Goal: Transaction & Acquisition: Book appointment/travel/reservation

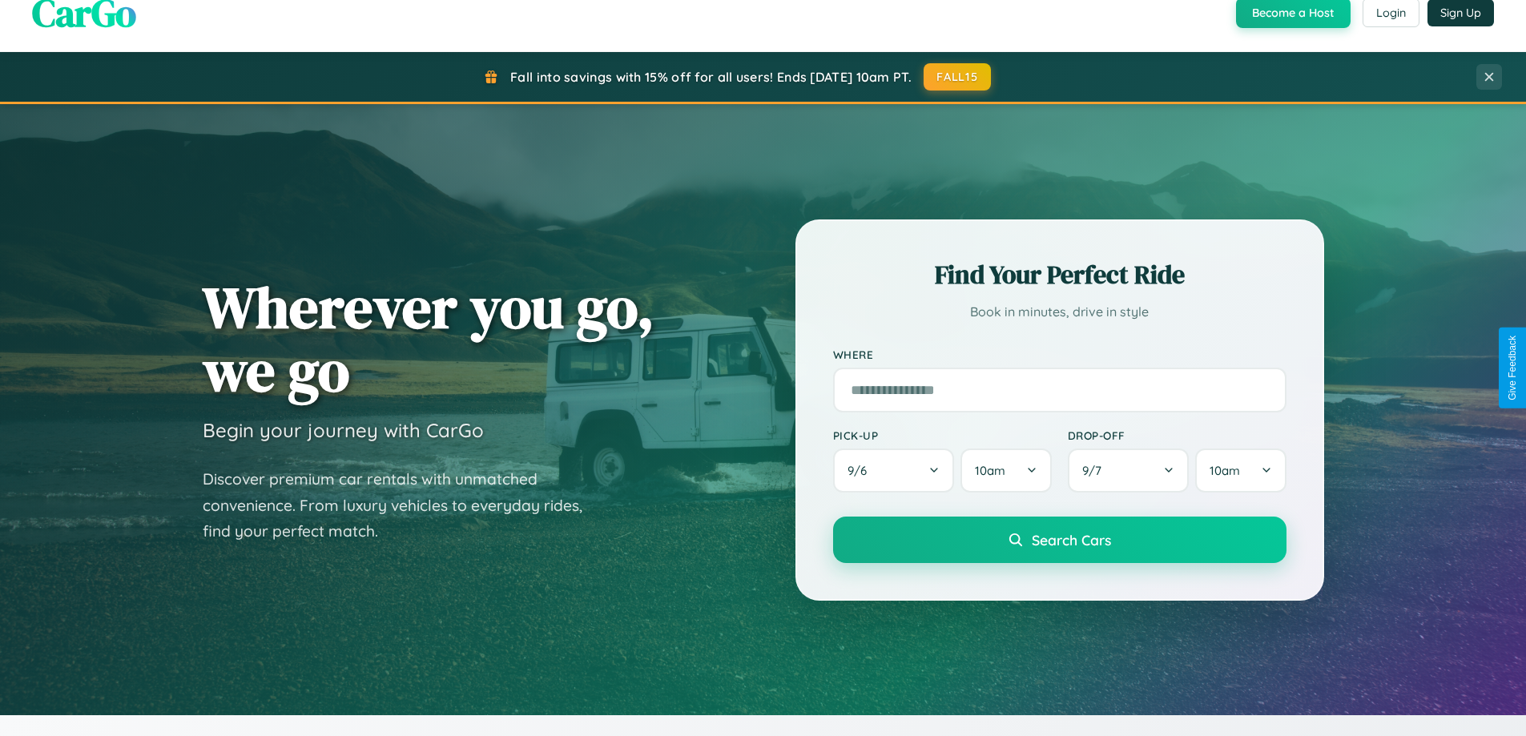
scroll to position [690, 0]
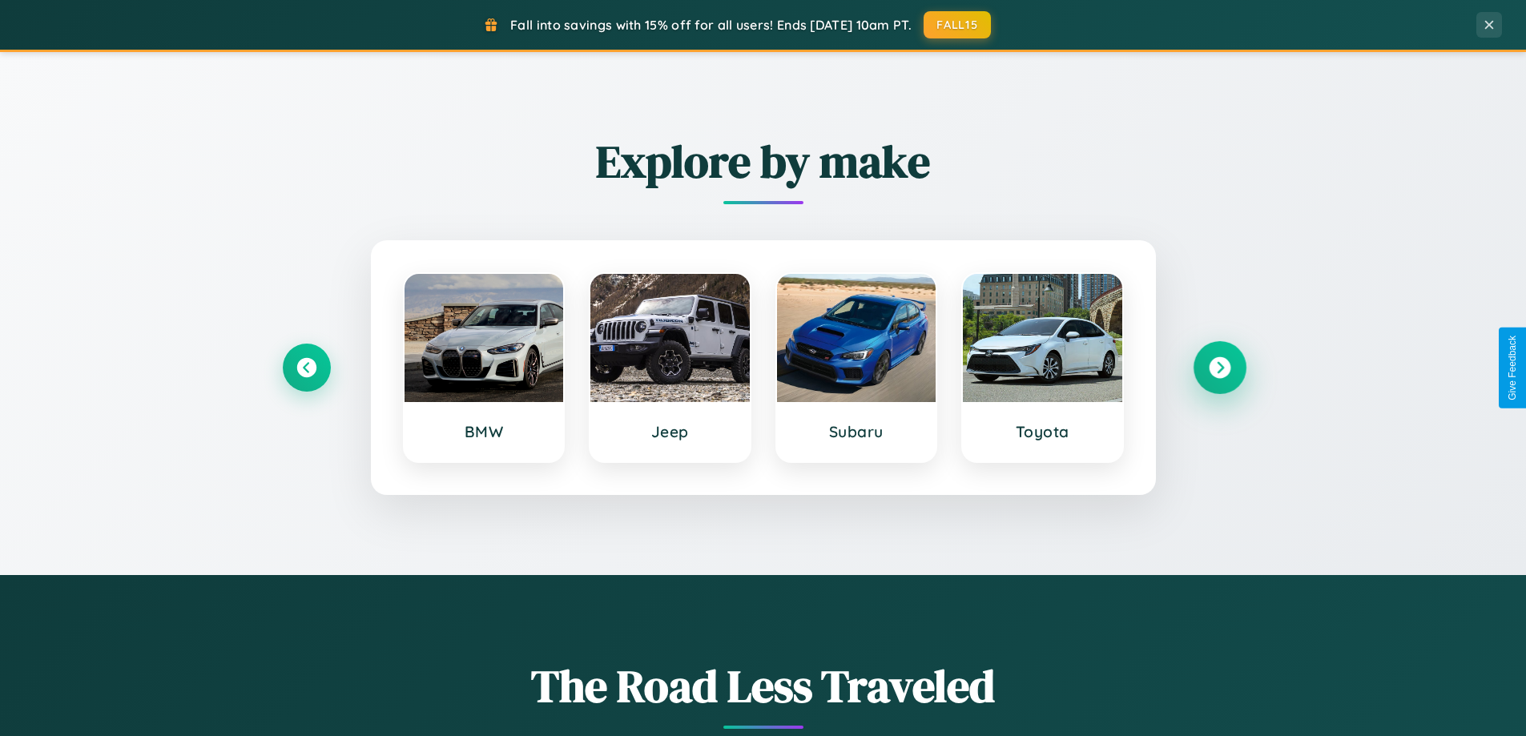
click at [1219, 368] on icon at bounding box center [1220, 368] width 22 height 22
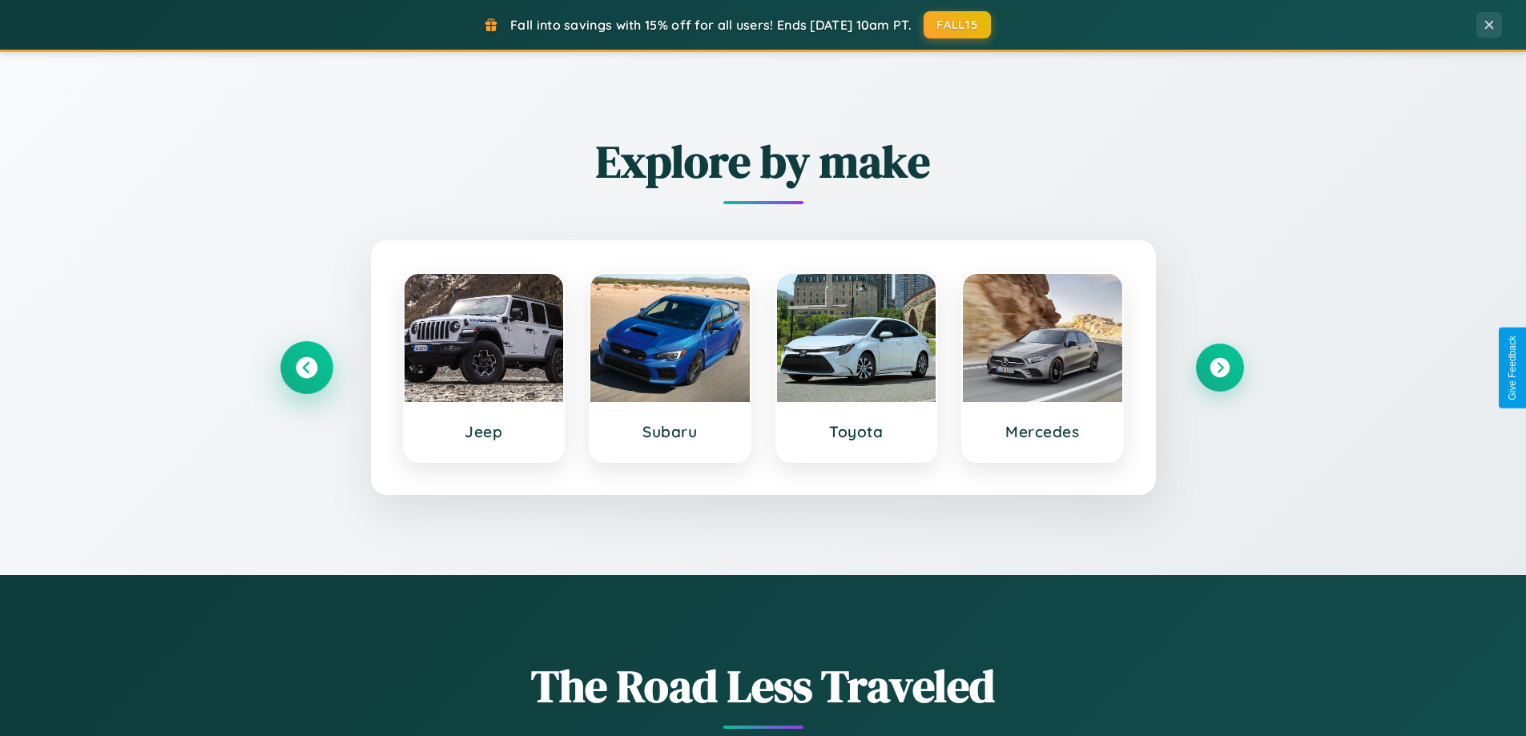
click at [306, 368] on icon at bounding box center [307, 368] width 22 height 22
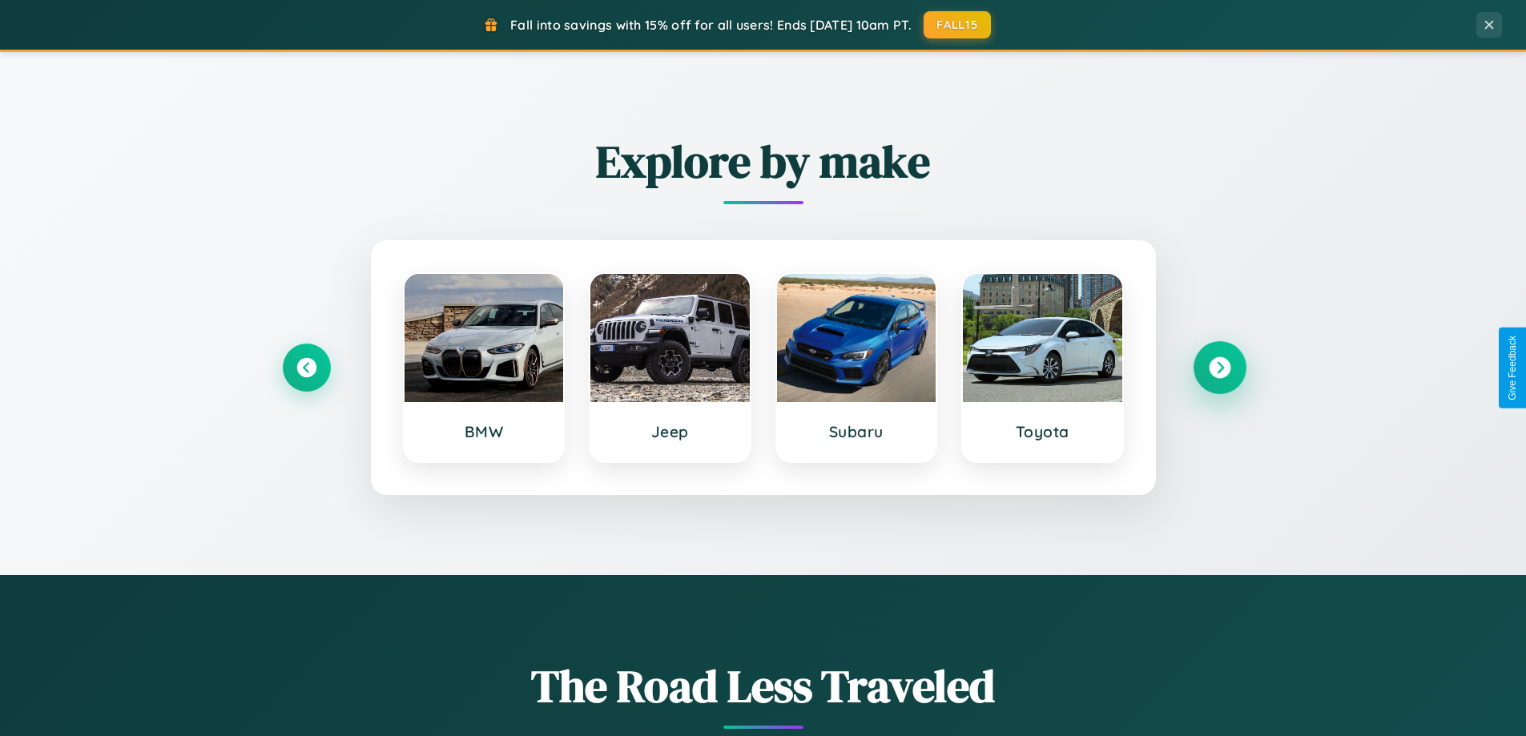
click at [1219, 368] on icon at bounding box center [1220, 368] width 22 height 22
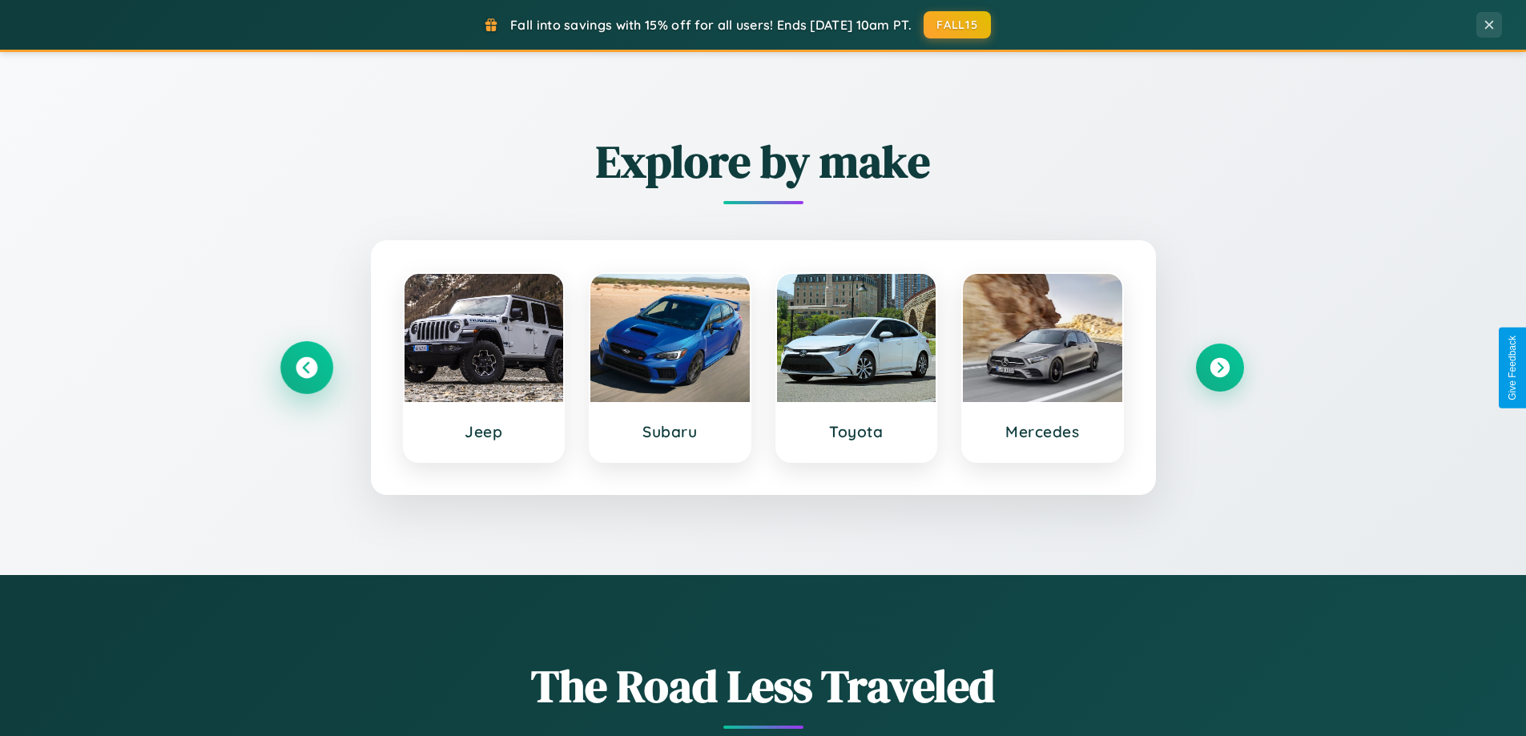
click at [306, 368] on icon at bounding box center [307, 368] width 22 height 22
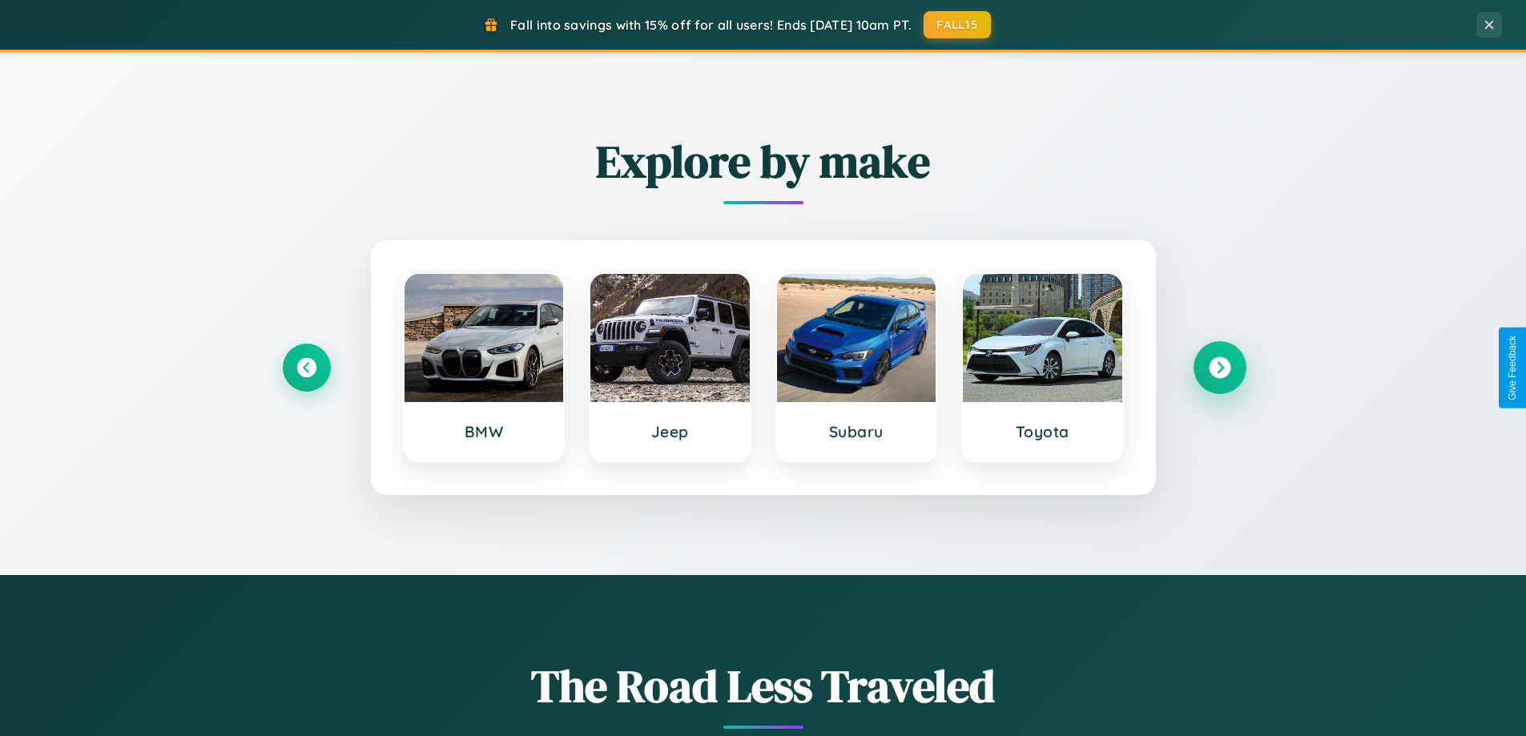
click at [1219, 368] on icon at bounding box center [1220, 368] width 22 height 22
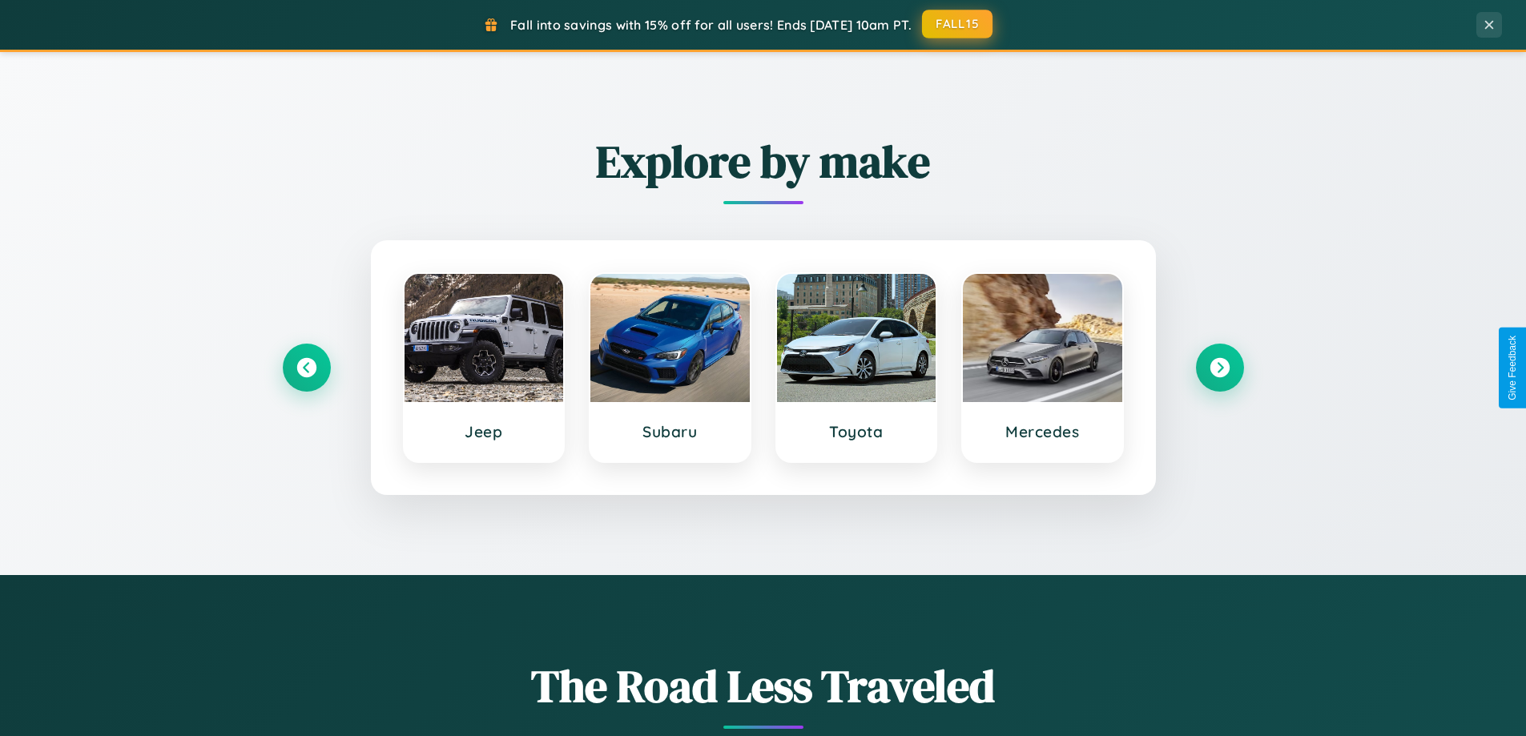
click at [958, 24] on button "FALL15" at bounding box center [957, 24] width 70 height 29
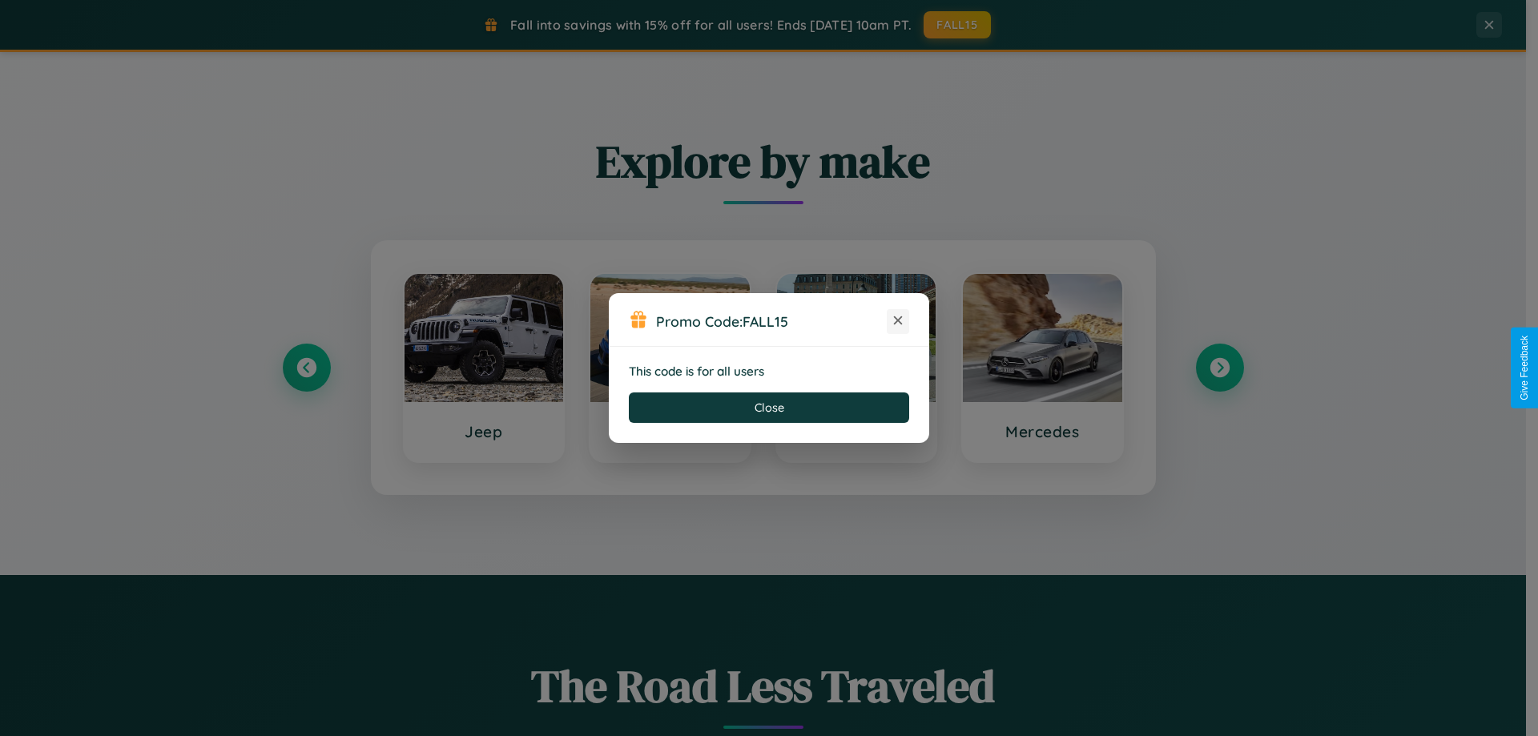
click at [898, 321] on icon at bounding box center [898, 320] width 16 height 16
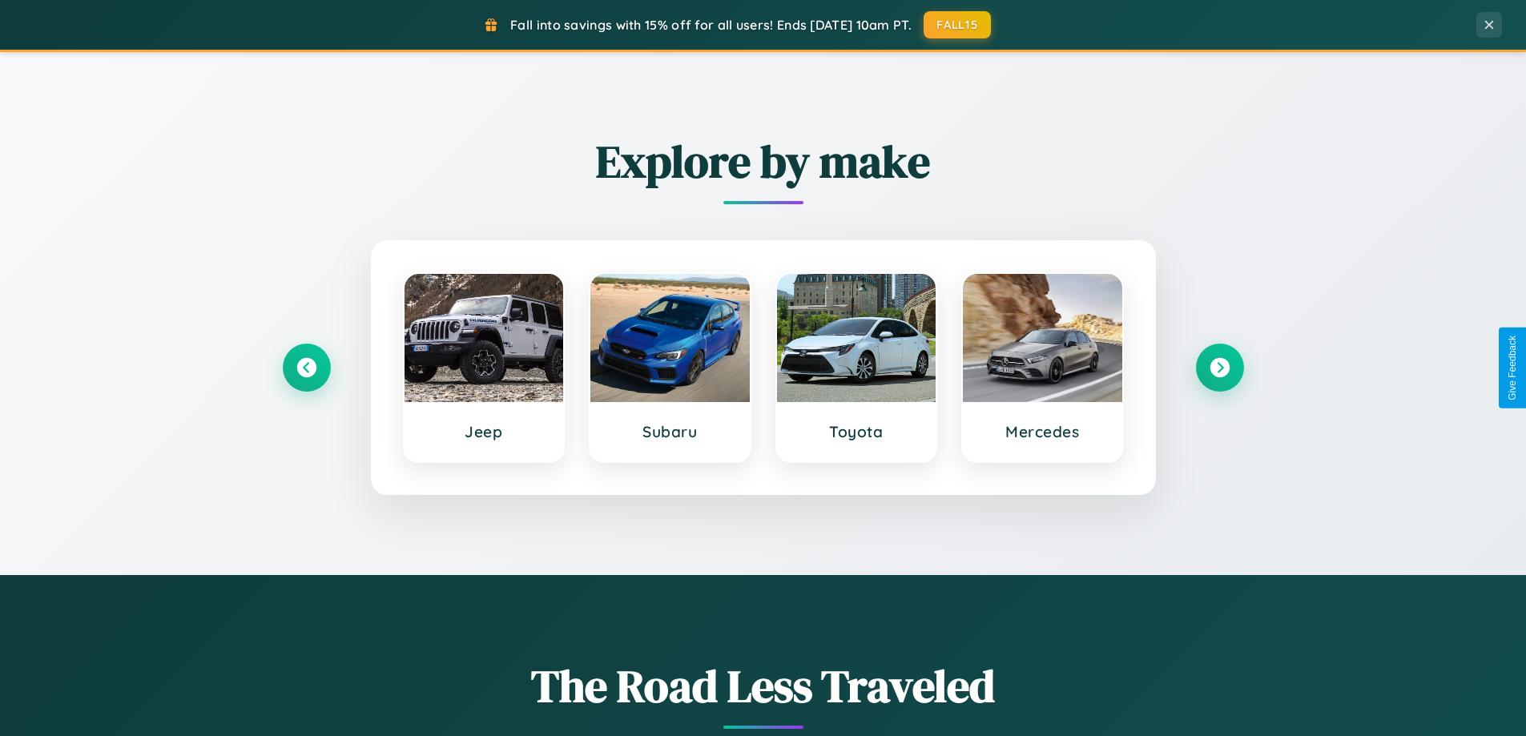
scroll to position [2573, 0]
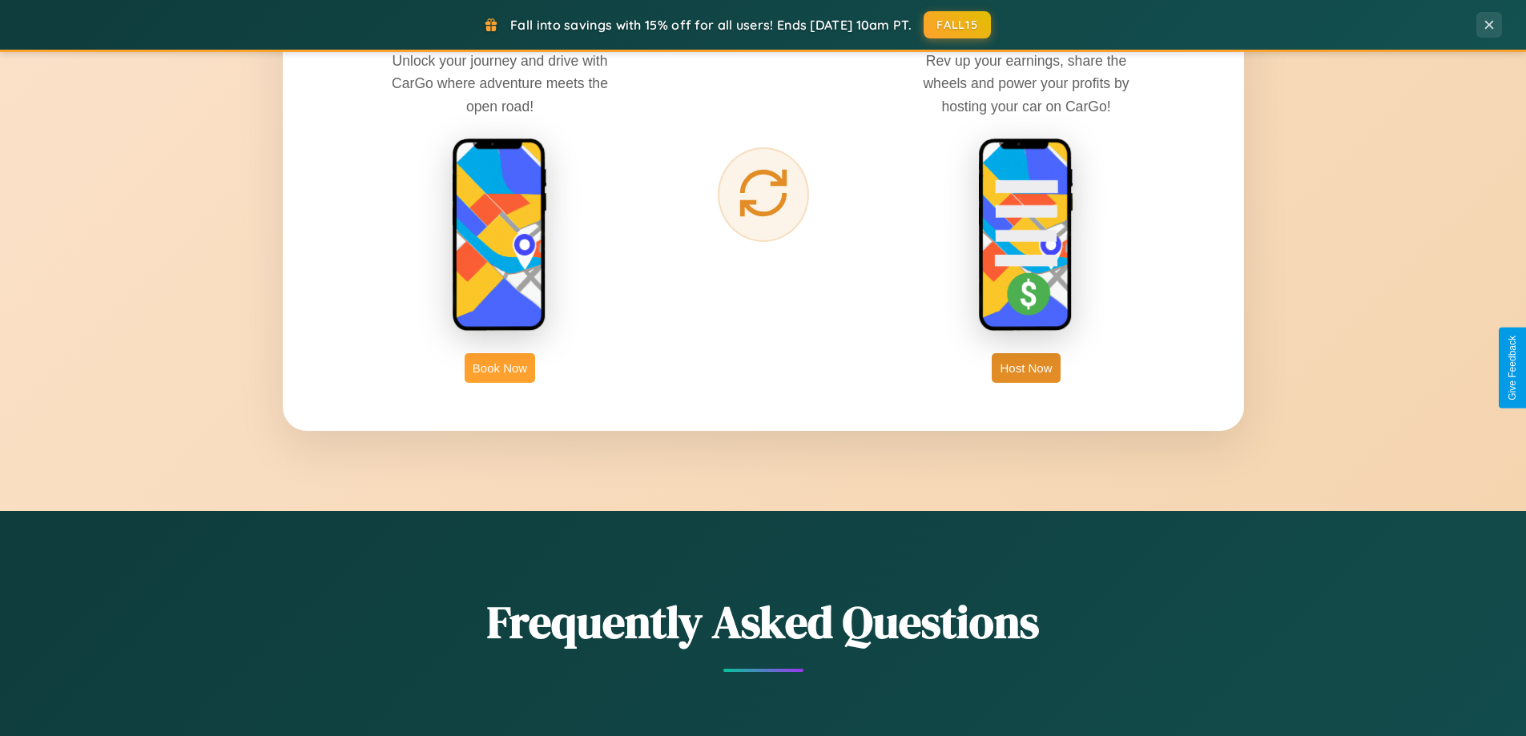
click at [500, 368] on button "Book Now" at bounding box center [500, 368] width 70 height 30
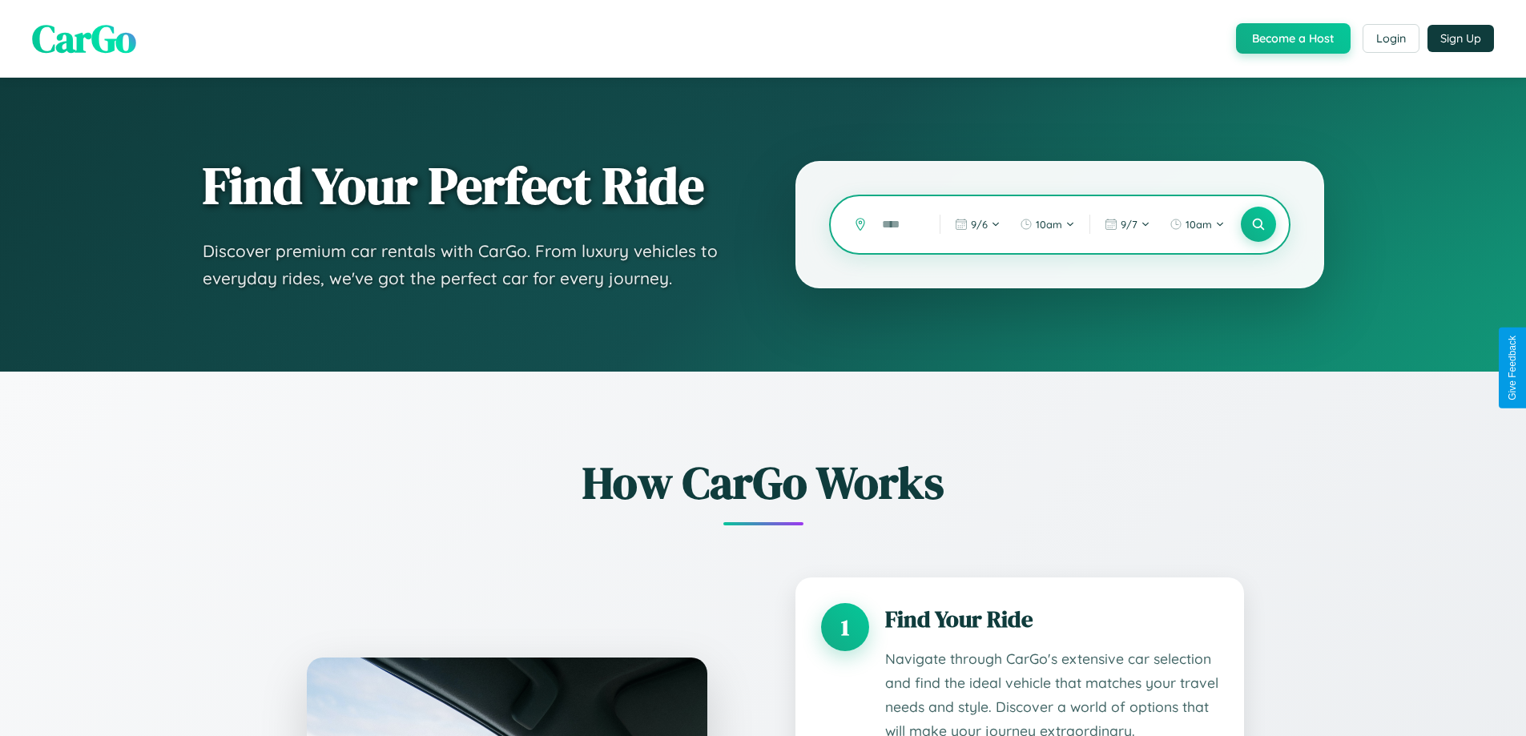
click at [899, 224] on input "text" at bounding box center [899, 225] width 50 height 28
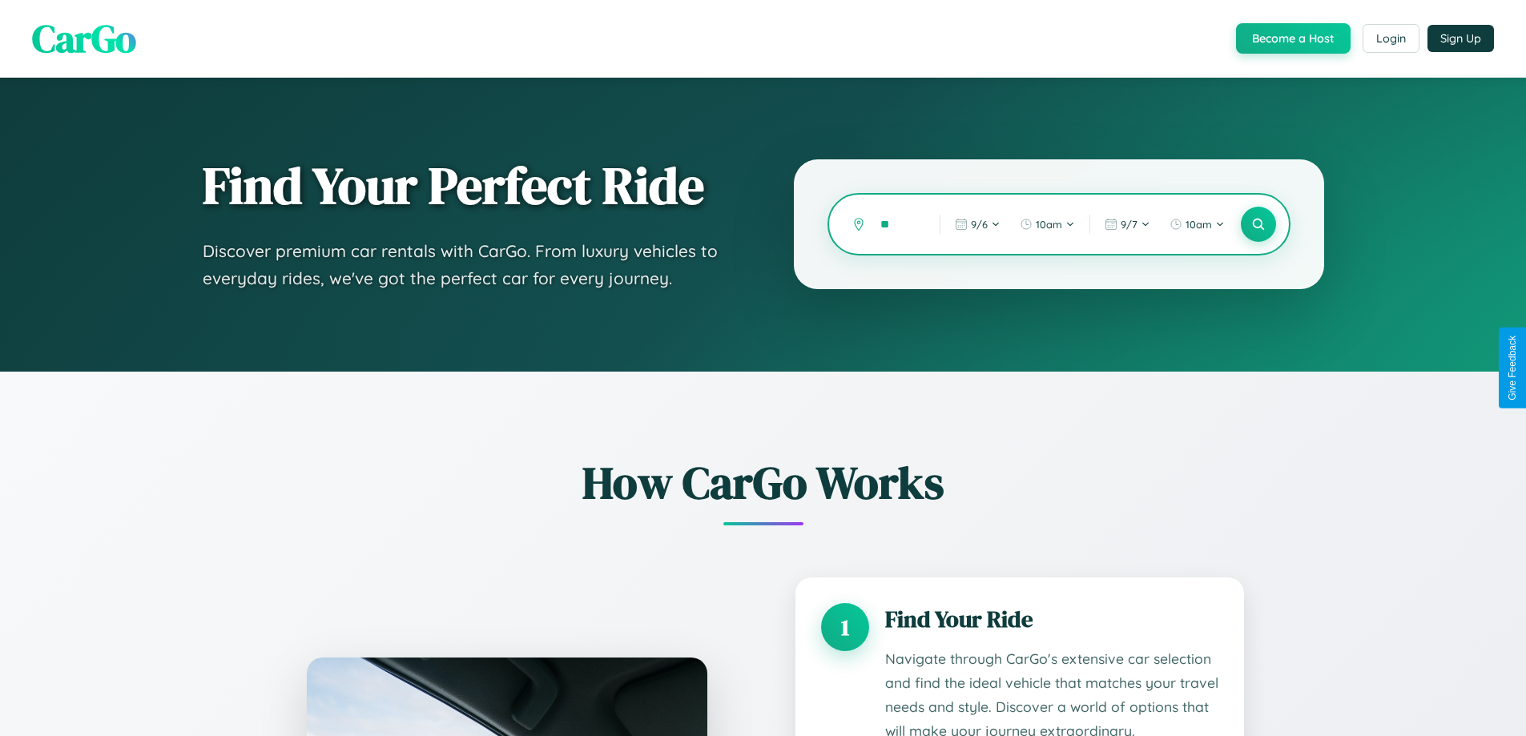
type input "*"
type input "*****"
click at [1257, 224] on icon at bounding box center [1257, 224] width 15 height 15
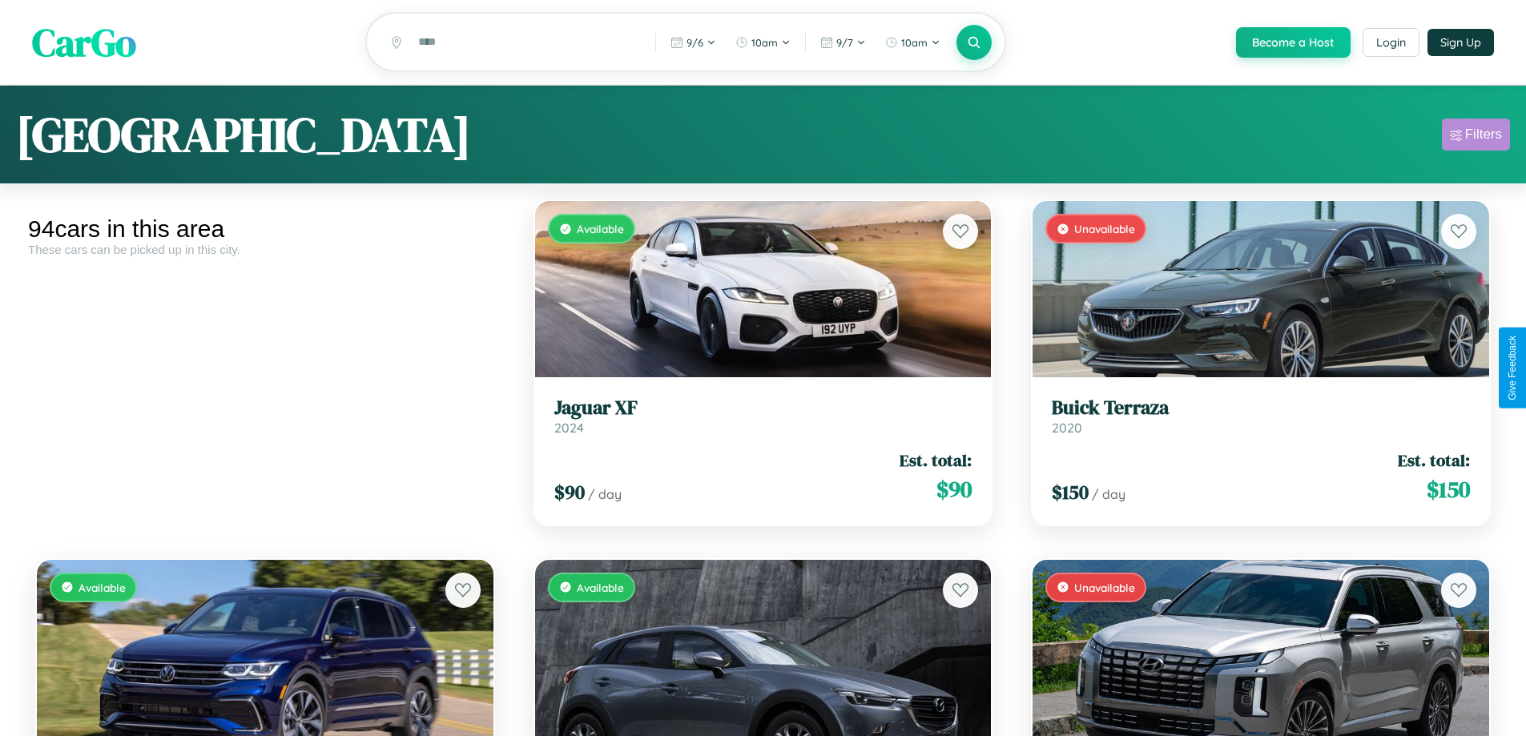
click at [1475, 137] on div "Filters" at bounding box center [1483, 135] width 37 height 16
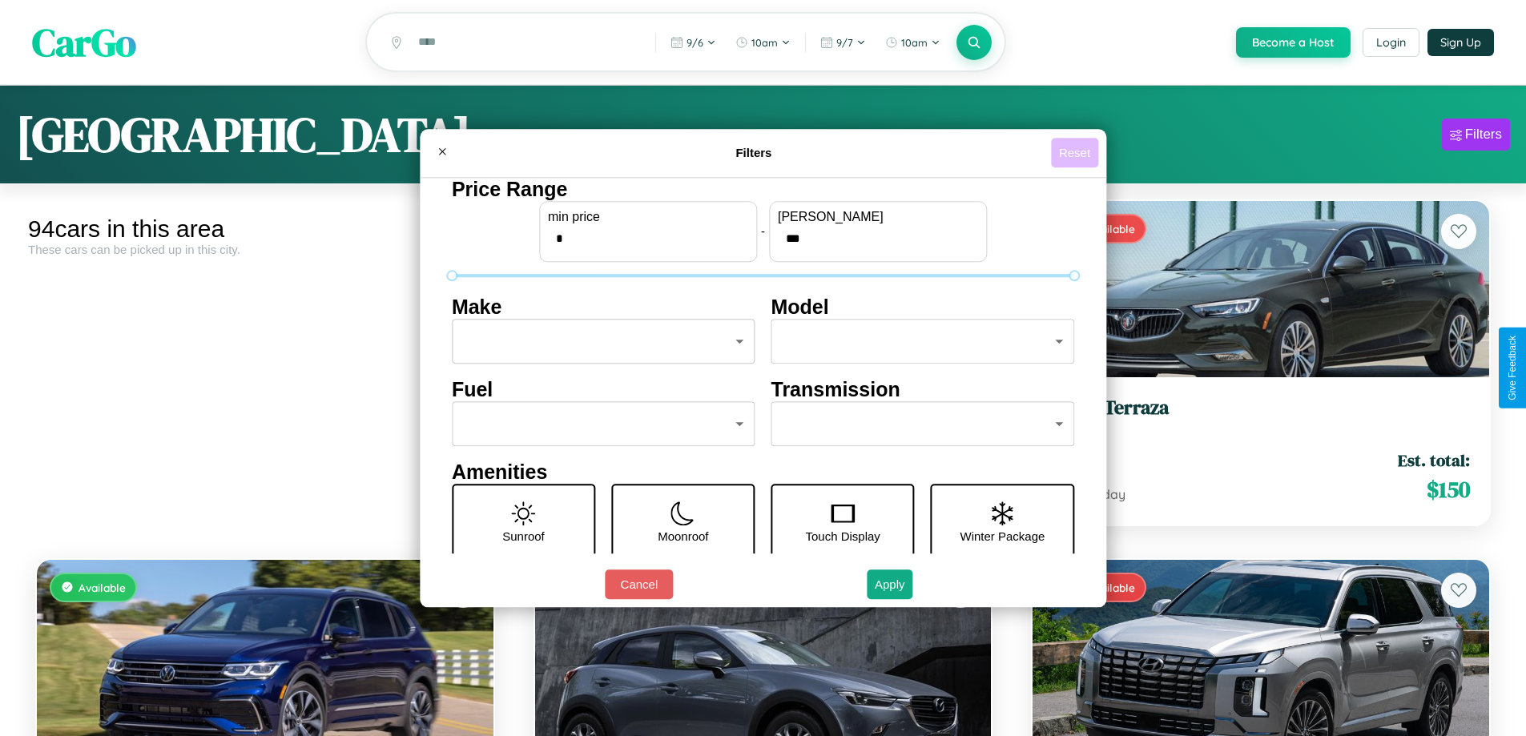
click at [1076, 152] on button "Reset" at bounding box center [1074, 153] width 47 height 30
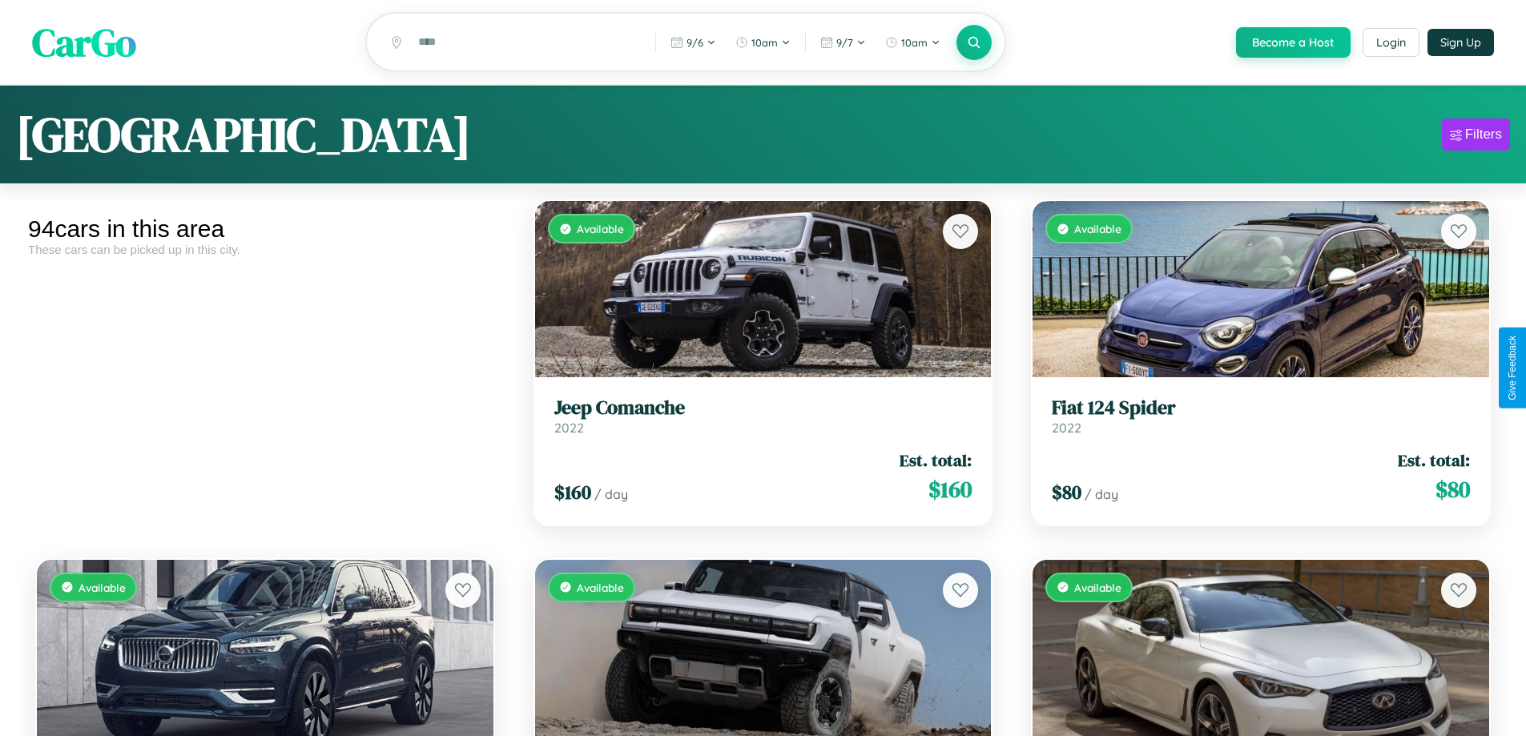
scroll to position [9909, 0]
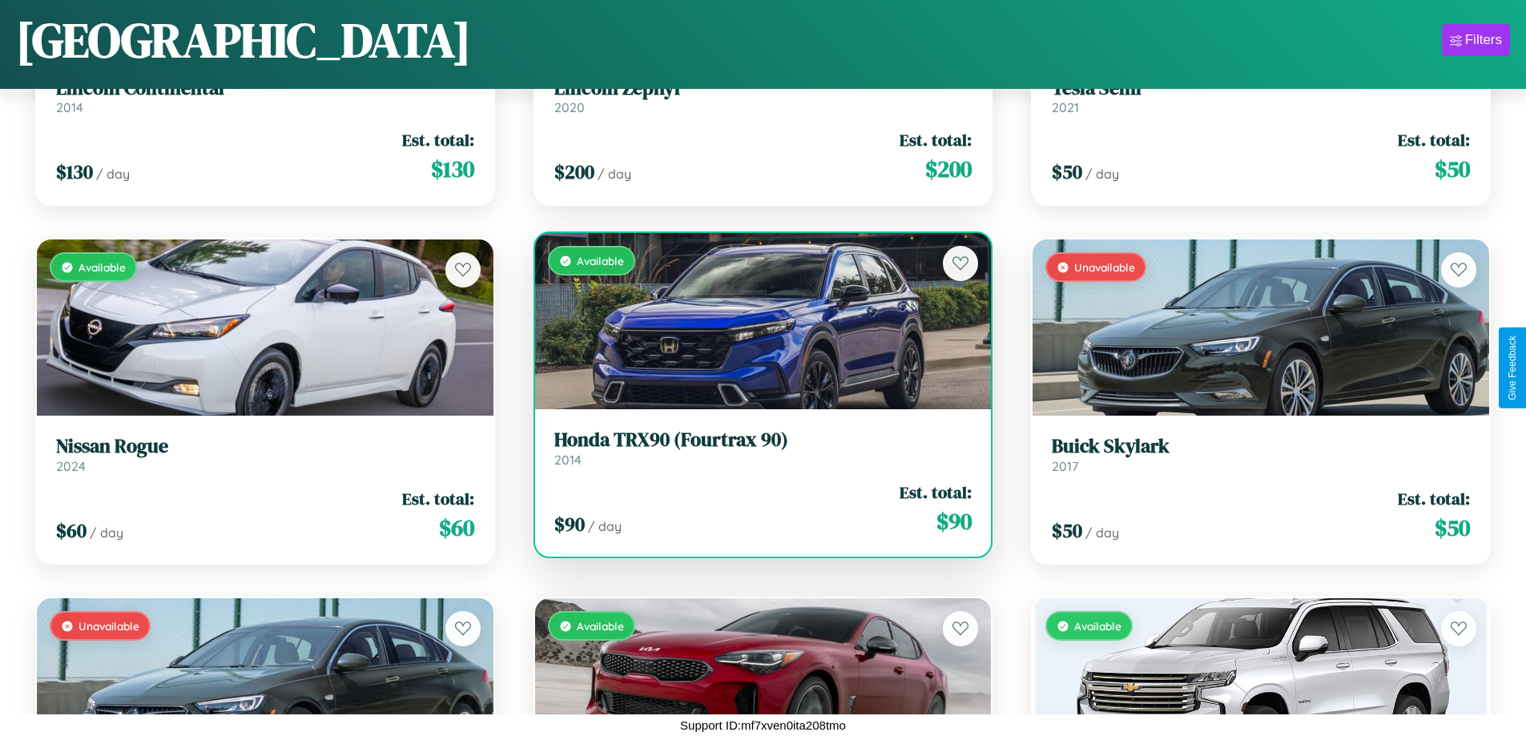
click at [756, 454] on link "Honda TRX90 (Fourtrax 90) 2014" at bounding box center [763, 447] width 418 height 39
